Goal: Information Seeking & Learning: Learn about a topic

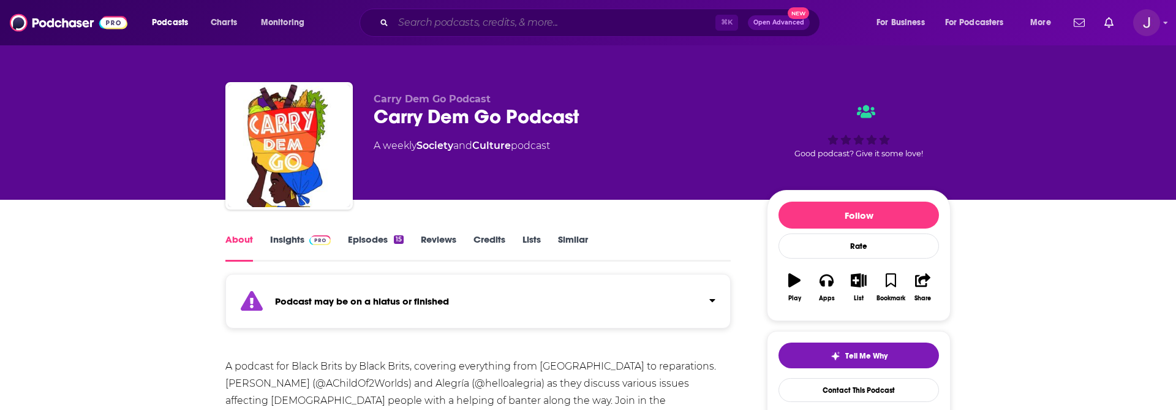
click at [493, 23] on input "Search podcasts, credits, & more..." at bounding box center [554, 23] width 322 height 20
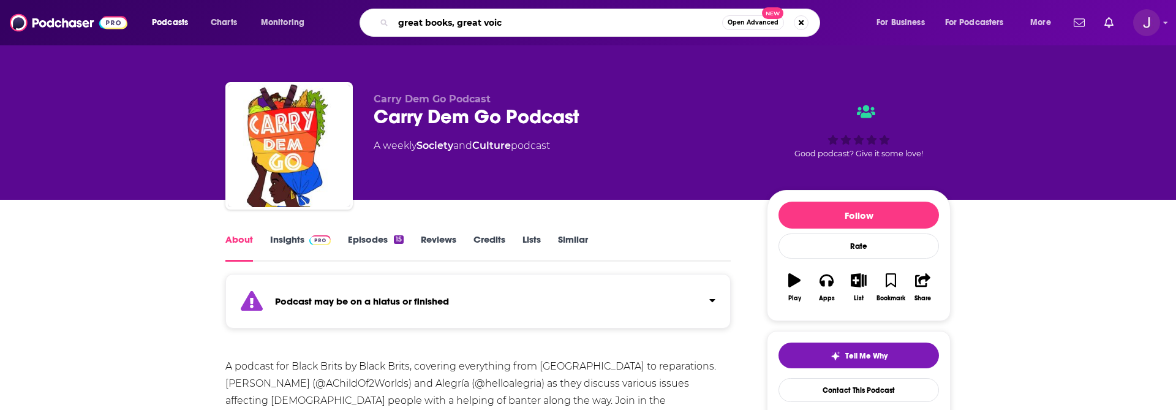
type input "great books, great voice"
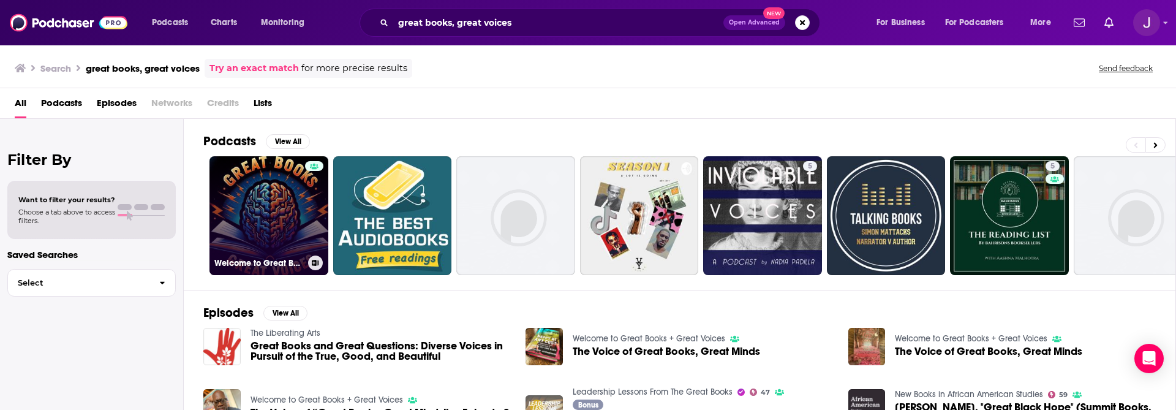
click at [281, 209] on link "Welcome to Great Books + Great Voices" at bounding box center [268, 215] width 119 height 119
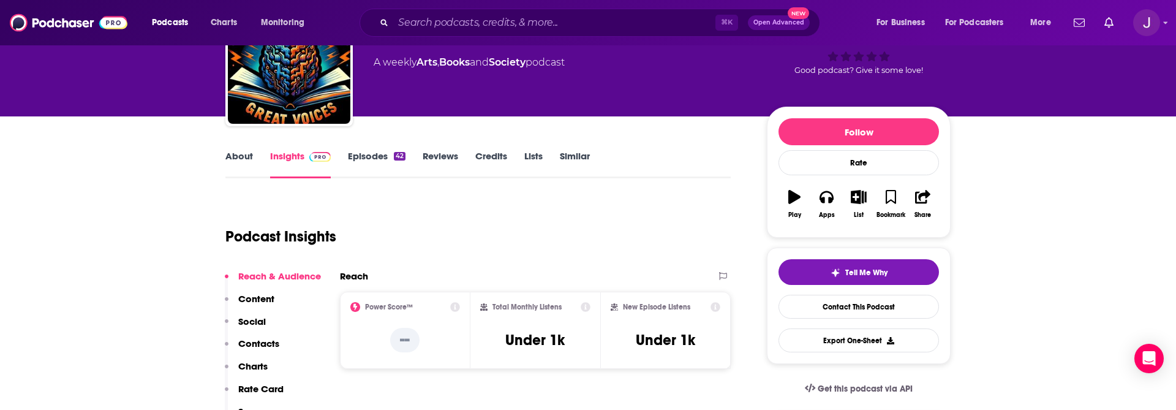
scroll to position [84, 0]
click at [368, 154] on link "Episodes 42" at bounding box center [377, 163] width 58 height 28
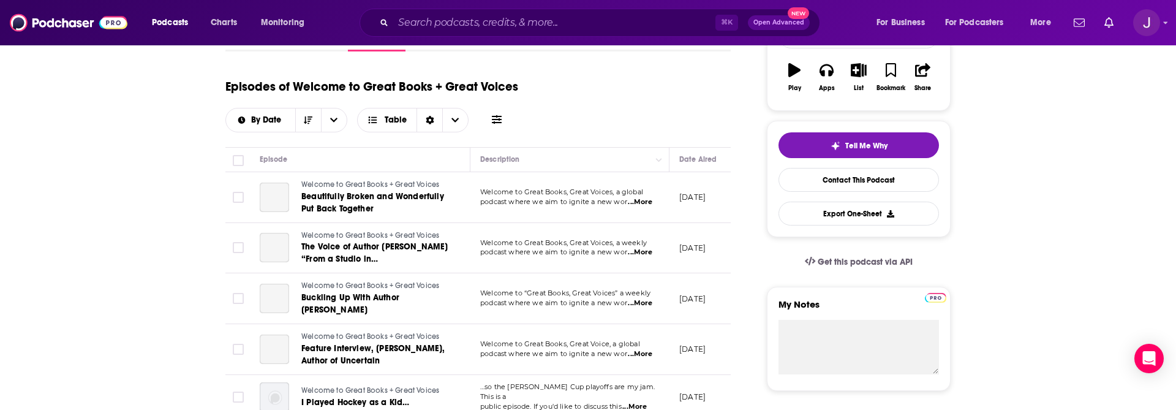
scroll to position [211, 0]
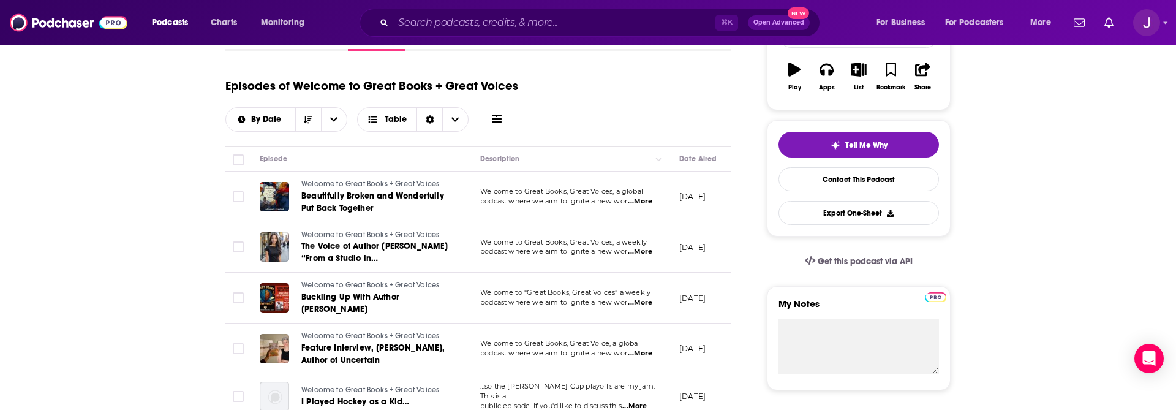
click at [646, 203] on span "...More" at bounding box center [640, 202] width 24 height 10
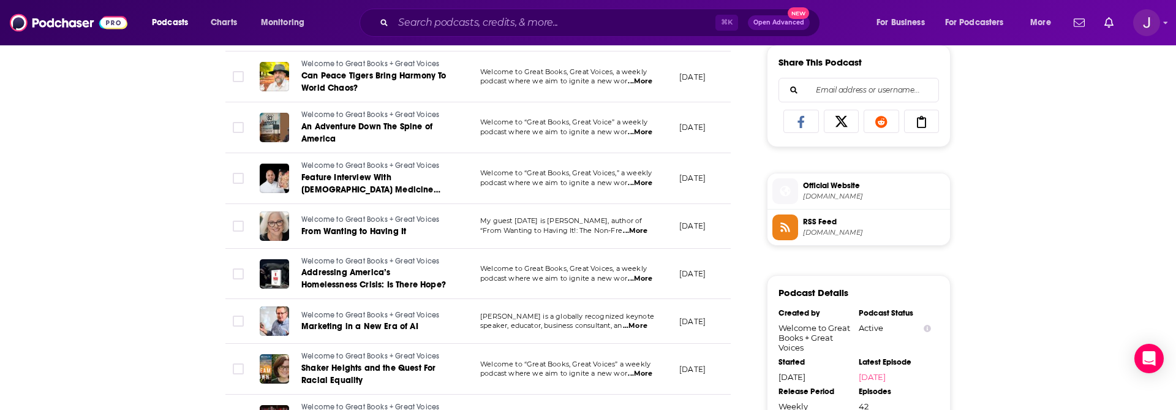
scroll to position [780, 0]
